Goal: Navigation & Orientation: Understand site structure

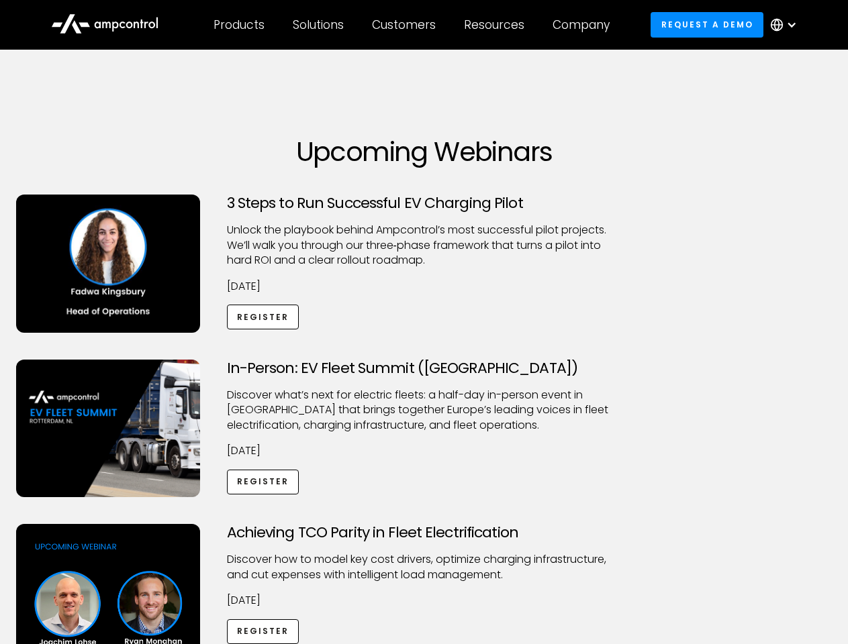
click at [413, 25] on div "Customers" at bounding box center [404, 24] width 64 height 15
click at [238, 25] on div "Products" at bounding box center [238, 24] width 51 height 15
click at [319, 25] on div "Solutions" at bounding box center [318, 24] width 51 height 15
click at [406, 25] on div "Customers" at bounding box center [404, 24] width 64 height 15
click at [497, 25] on div "Resources" at bounding box center [494, 24] width 60 height 15
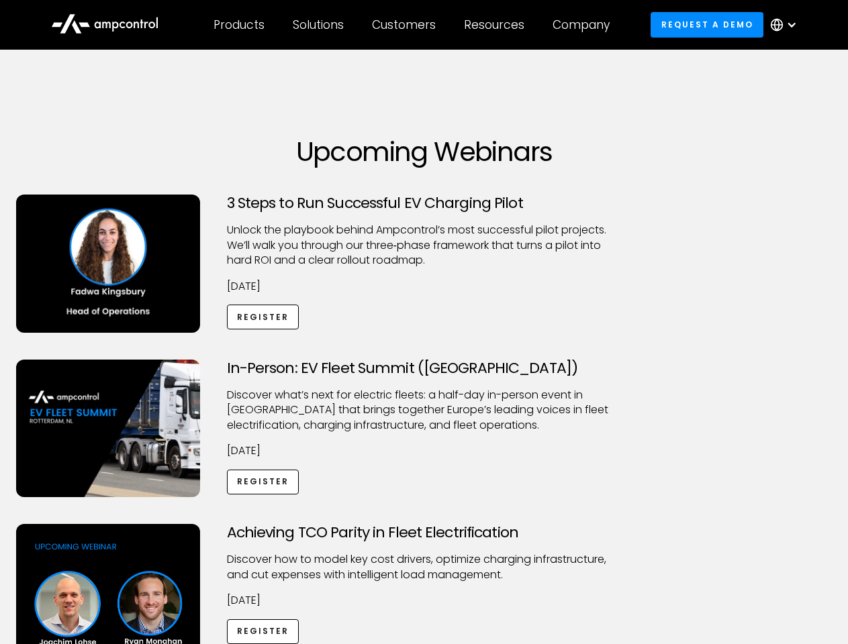
click at [585, 25] on div "Company" at bounding box center [580, 24] width 57 height 15
click at [787, 25] on div at bounding box center [791, 24] width 11 height 11
click at [413, 25] on div "Customers" at bounding box center [404, 24] width 64 height 15
click at [238, 25] on div "Products" at bounding box center [238, 24] width 51 height 15
click at [319, 25] on div "Solutions" at bounding box center [318, 24] width 51 height 15
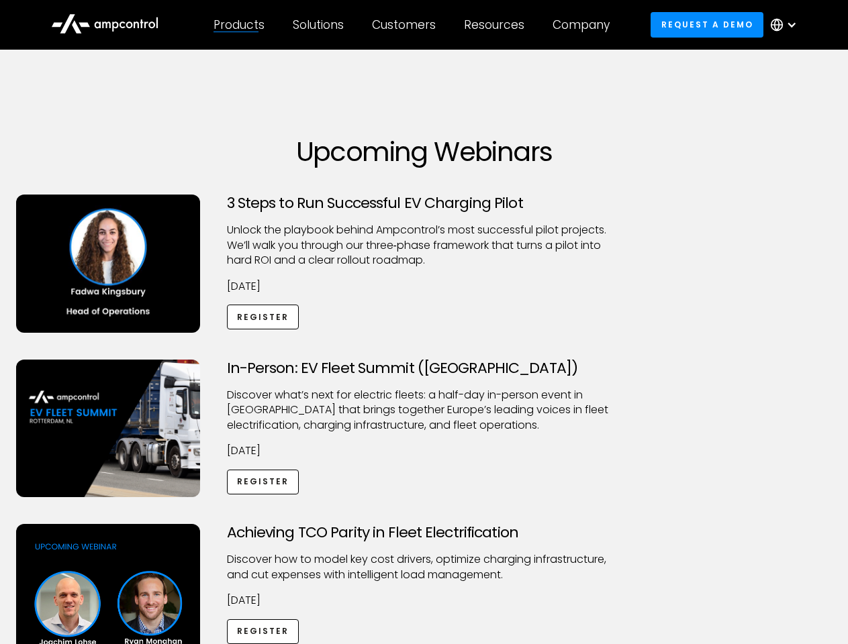
click at [406, 25] on div "Customers" at bounding box center [404, 24] width 64 height 15
click at [497, 25] on div "Resources" at bounding box center [494, 24] width 60 height 15
click at [585, 25] on div "Company" at bounding box center [580, 24] width 57 height 15
click at [787, 25] on div at bounding box center [791, 24] width 11 height 11
